Goal: Task Accomplishment & Management: Manage account settings

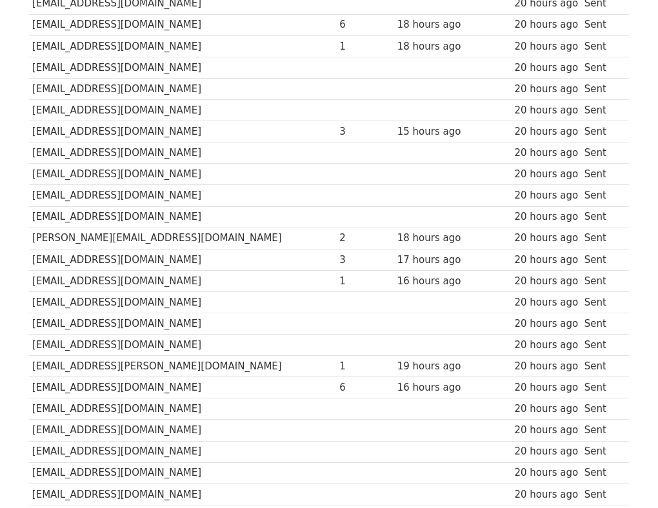
scroll to position [6588, 0]
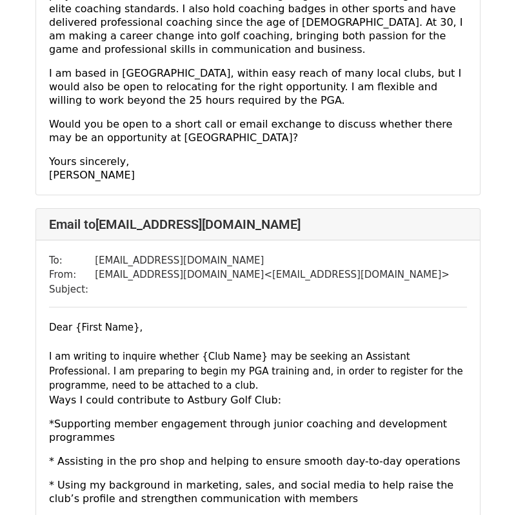
scroll to position [535, 0]
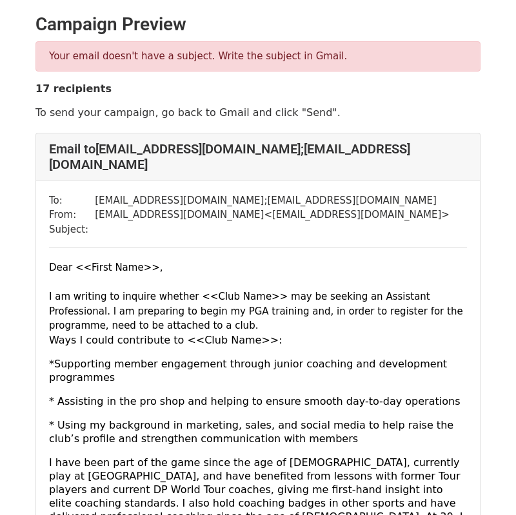
scroll to position [35, 0]
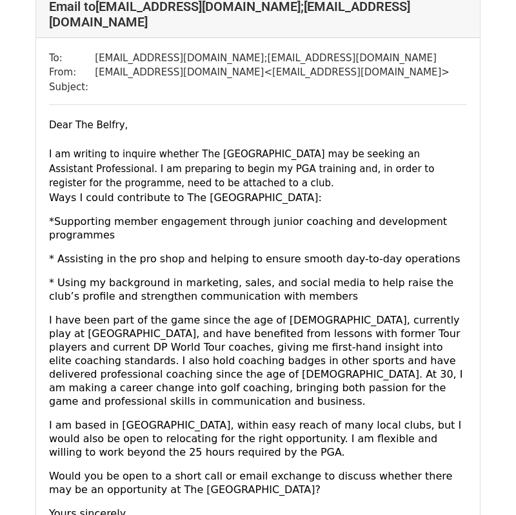
scroll to position [141, 0]
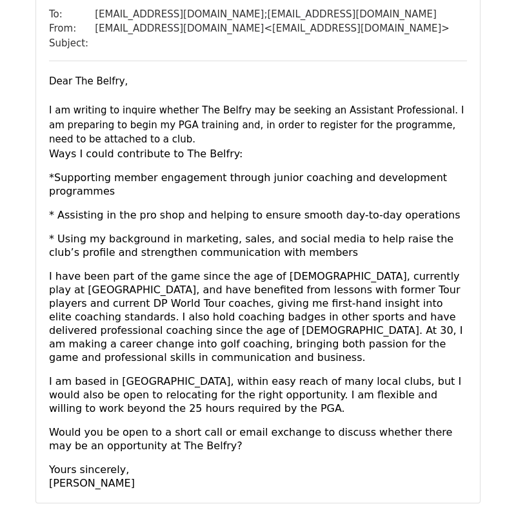
scroll to position [187, 0]
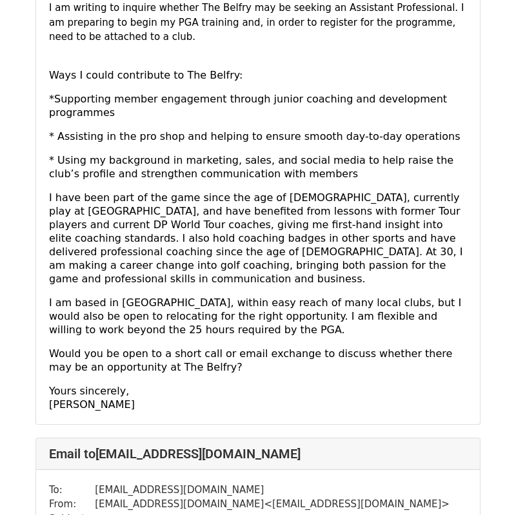
scroll to position [292, 0]
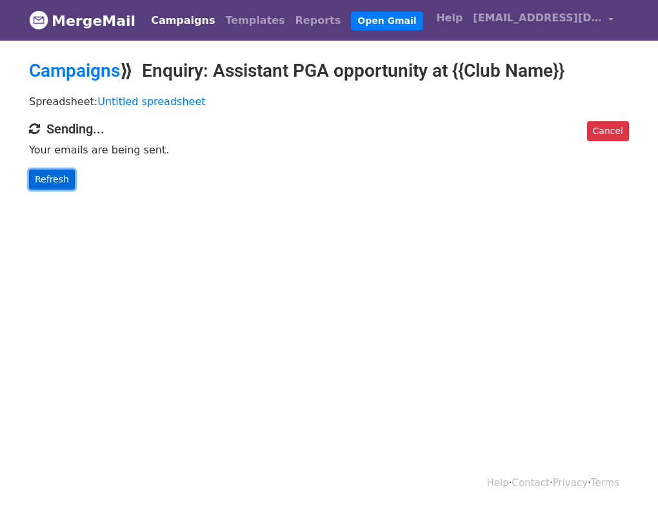
click at [50, 185] on link "Refresh" at bounding box center [52, 180] width 46 height 20
click at [67, 62] on link "Campaigns" at bounding box center [74, 70] width 91 height 21
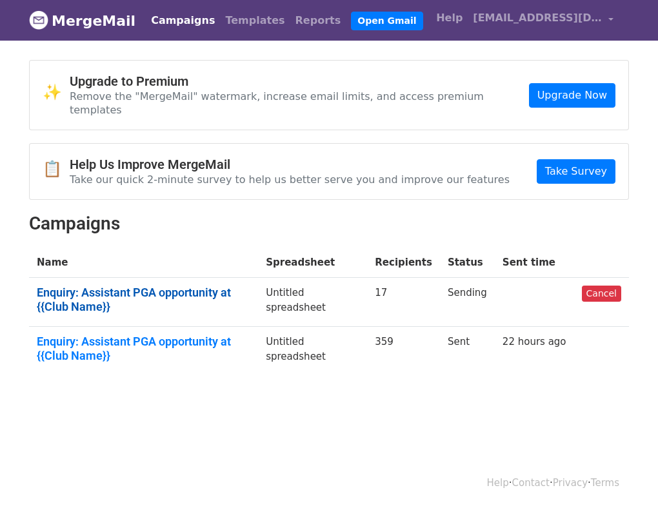
click at [245, 286] on link "Enquiry: Assistant PGA opportunity at {{Club Name}}" at bounding box center [143, 300] width 213 height 28
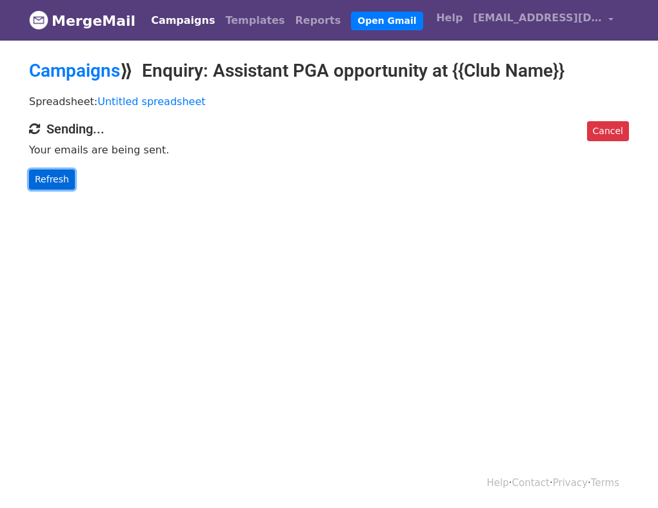
click at [56, 170] on link "Refresh" at bounding box center [52, 180] width 46 height 20
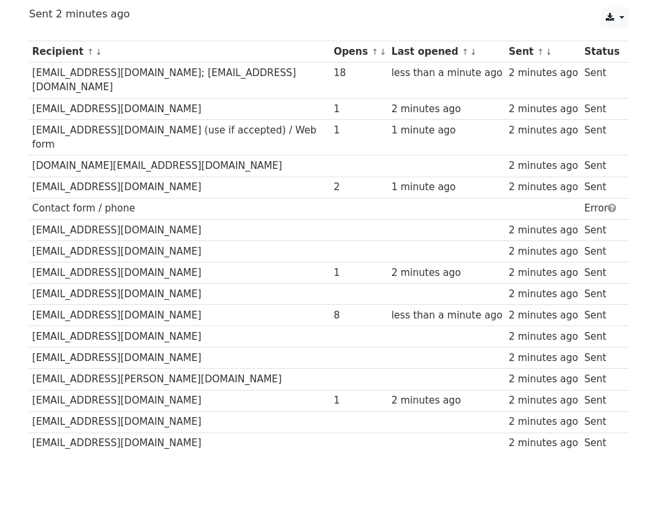
scroll to position [155, 0]
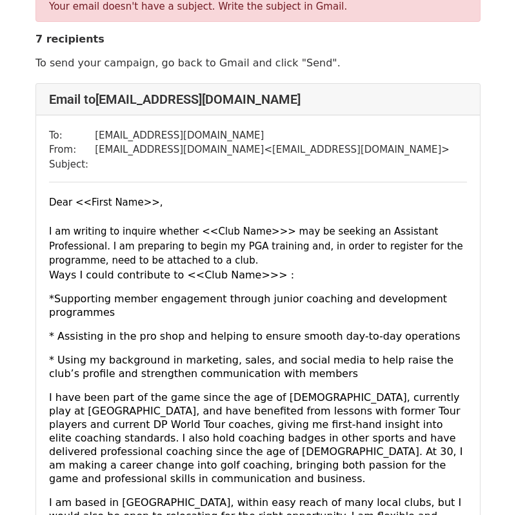
scroll to position [52, 0]
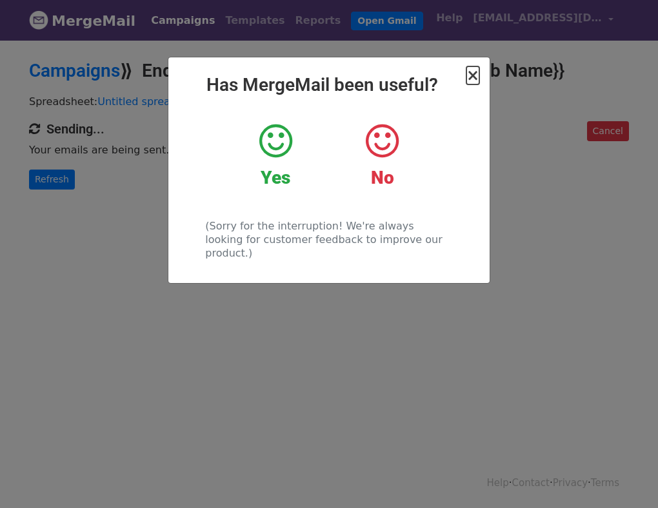
click at [471, 70] on span "×" at bounding box center [472, 75] width 13 height 18
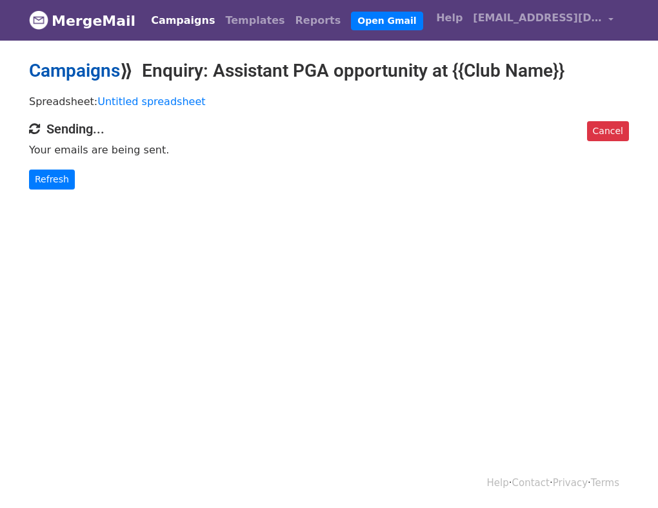
click at [94, 62] on link "Campaigns" at bounding box center [74, 70] width 91 height 21
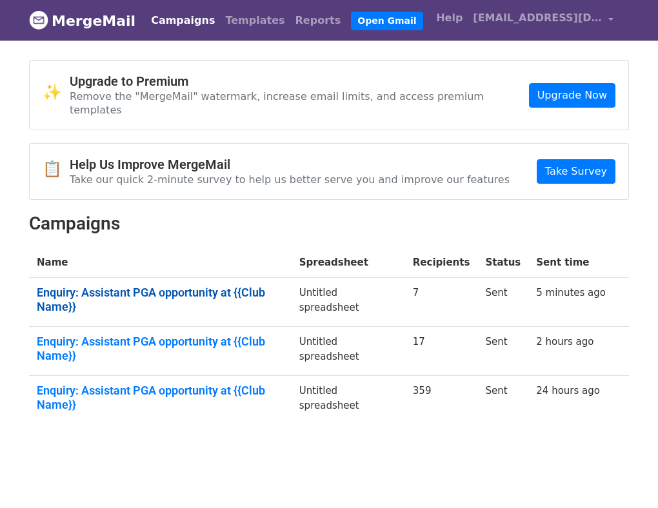
click at [188, 286] on link "Enquiry: Assistant PGA opportunity at {{Club Name}}" at bounding box center [160, 300] width 247 height 28
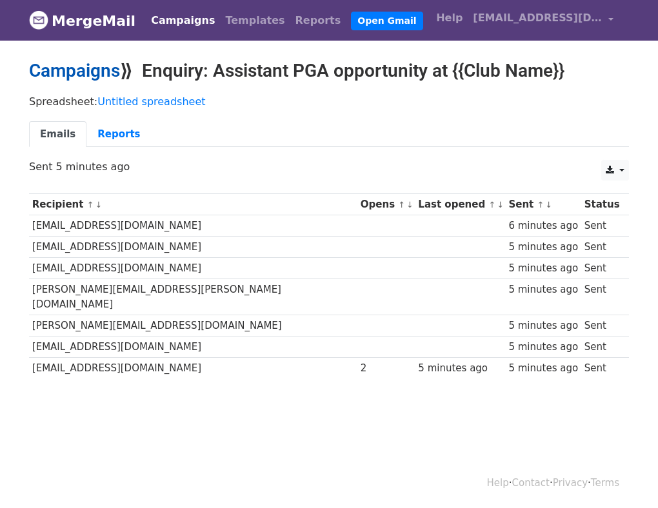
click at [101, 67] on link "Campaigns" at bounding box center [74, 70] width 91 height 21
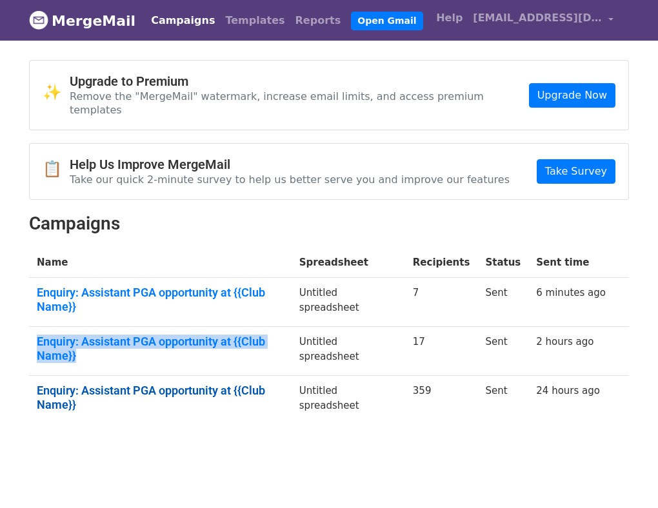
click at [182, 384] on link "Enquiry: Assistant PGA opportunity at {{Club Name}}" at bounding box center [160, 398] width 247 height 28
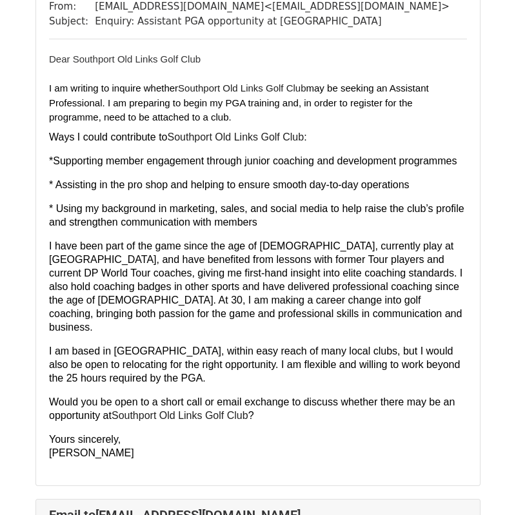
scroll to position [153, 0]
